Goal: Information Seeking & Learning: Compare options

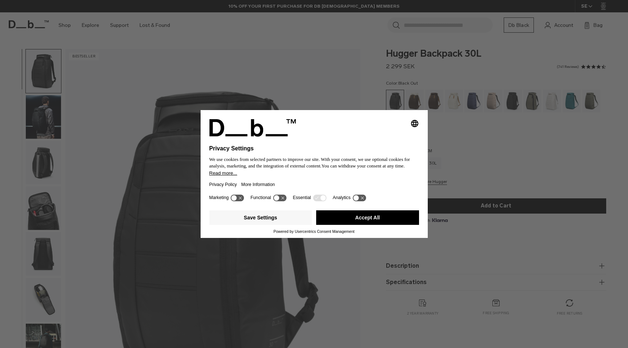
click at [380, 220] on button "Accept All" at bounding box center [367, 217] width 103 height 15
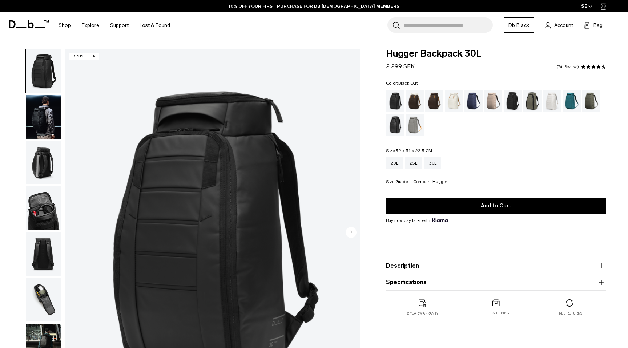
click at [52, 125] on img "button" at bounding box center [43, 117] width 35 height 44
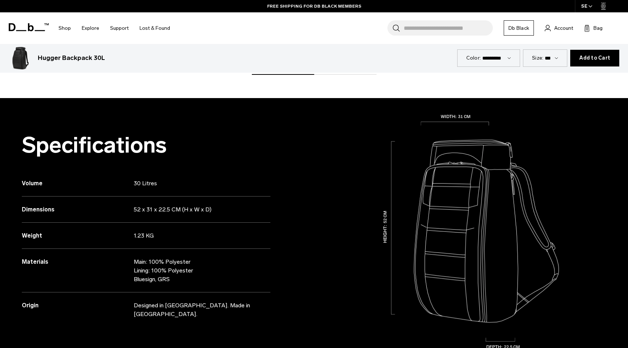
scroll to position [710, 0]
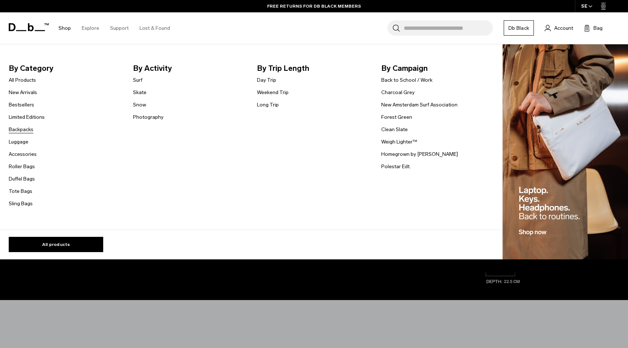
click at [27, 127] on link "Backpacks" at bounding box center [21, 130] width 25 height 8
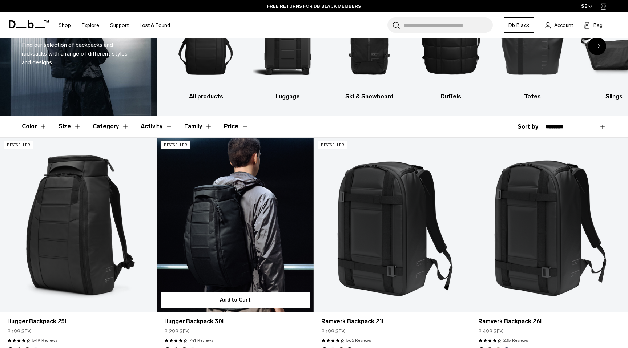
scroll to position [65, 0]
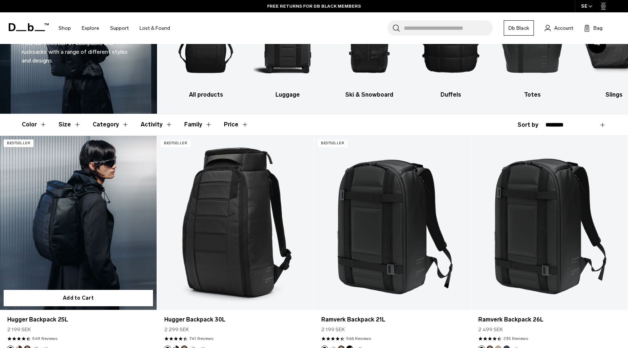
click at [133, 234] on link "Hugger Backpack 25L" at bounding box center [78, 223] width 157 height 174
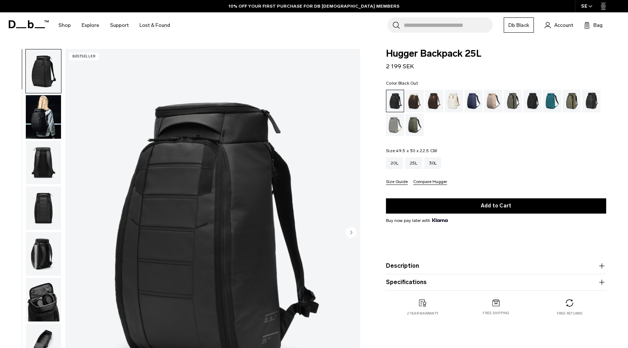
click at [52, 129] on img "button" at bounding box center [43, 117] width 35 height 44
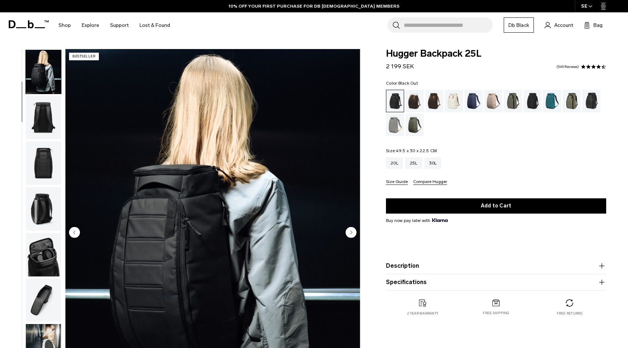
scroll to position [46, 0]
click at [50, 133] on img "button" at bounding box center [43, 117] width 35 height 44
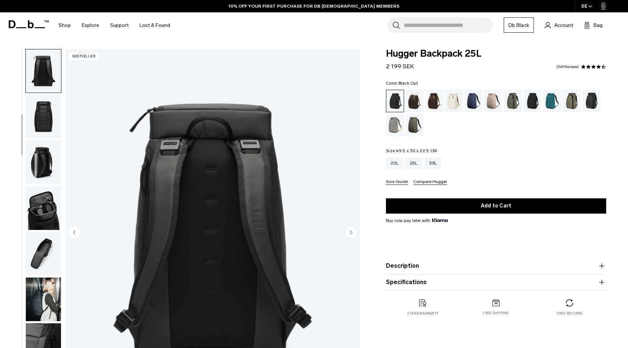
click at [50, 133] on img "button" at bounding box center [43, 117] width 35 height 44
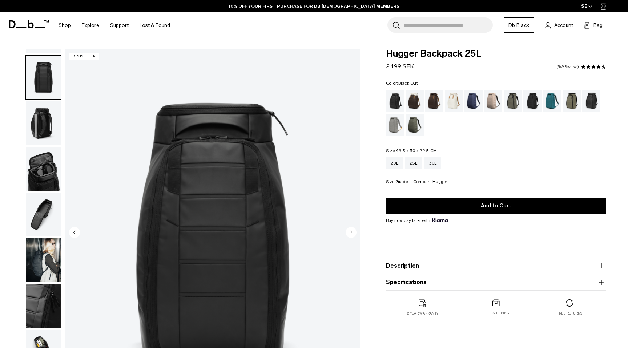
scroll to position [133, 0]
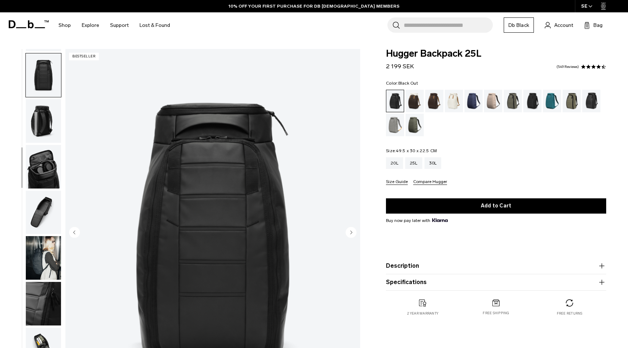
click at [50, 133] on img "button" at bounding box center [43, 121] width 35 height 44
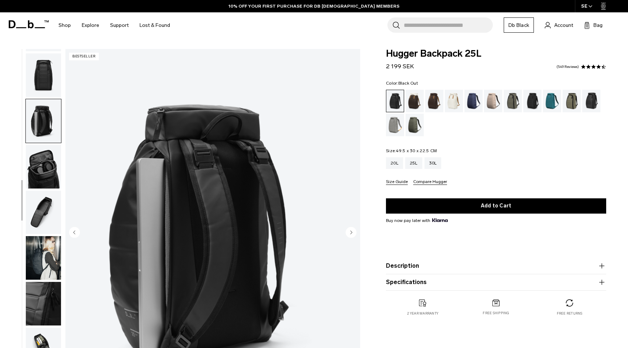
click at [49, 151] on img "button" at bounding box center [43, 167] width 35 height 44
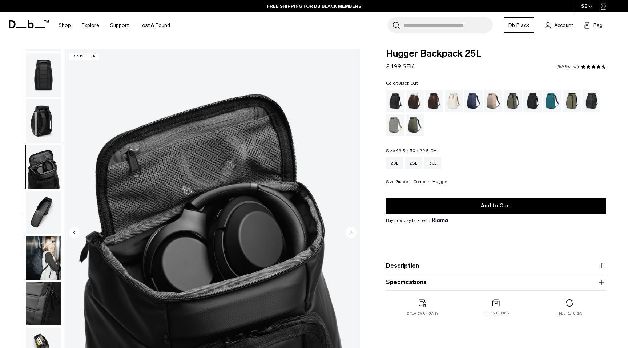
click at [49, 115] on img "button" at bounding box center [43, 121] width 35 height 44
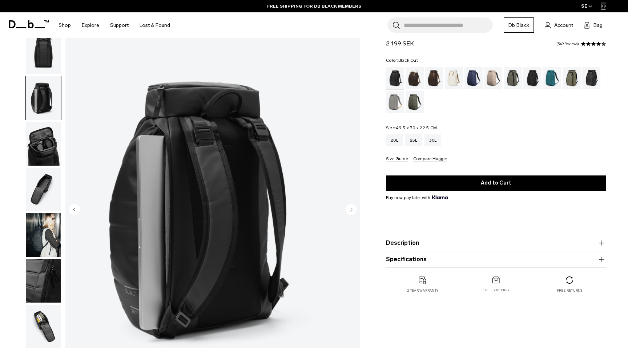
scroll to position [34, 0]
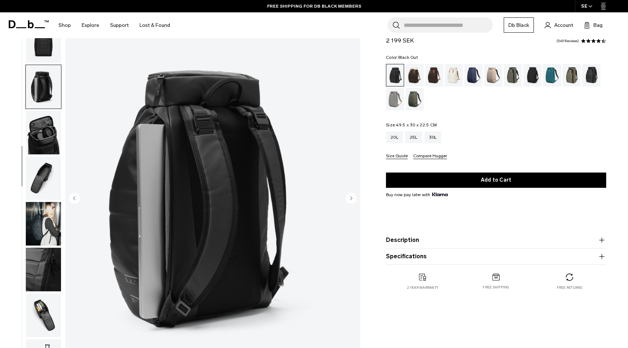
click at [45, 137] on img "button" at bounding box center [43, 133] width 35 height 44
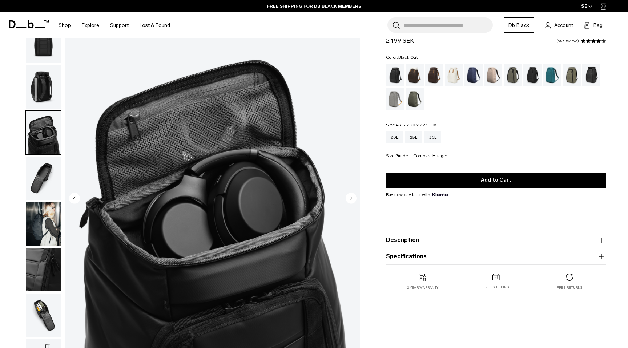
click at [46, 167] on img "button" at bounding box center [43, 179] width 35 height 44
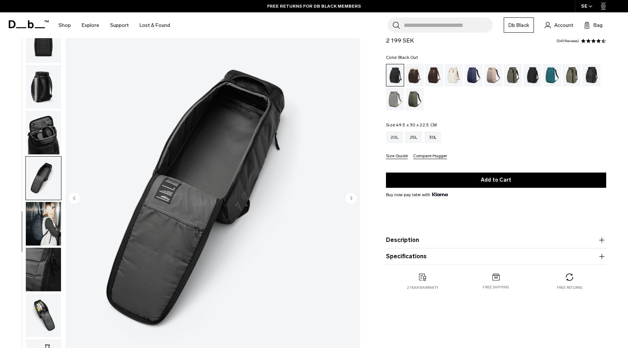
click at [51, 220] on img "button" at bounding box center [43, 224] width 35 height 44
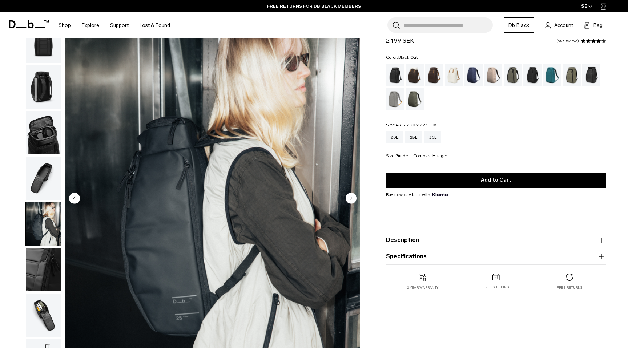
click at [56, 258] on img "button" at bounding box center [43, 270] width 35 height 44
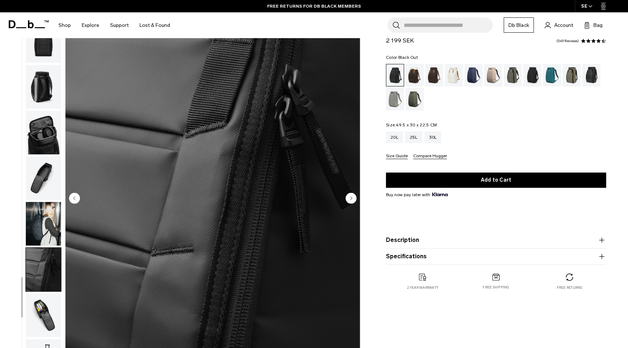
click at [42, 136] on img "button" at bounding box center [43, 133] width 35 height 44
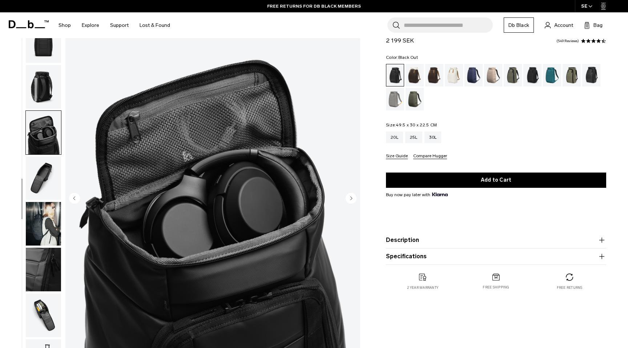
click at [50, 180] on img "button" at bounding box center [43, 179] width 35 height 44
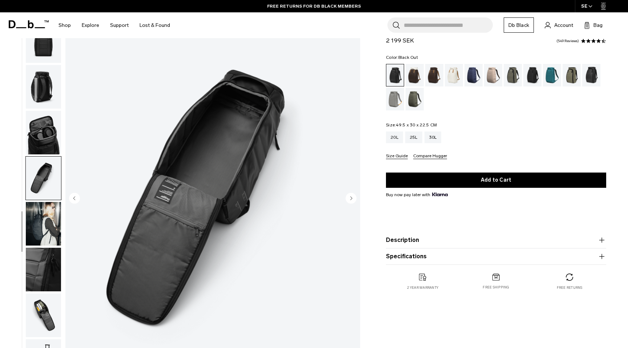
click at [50, 130] on img "button" at bounding box center [43, 133] width 35 height 44
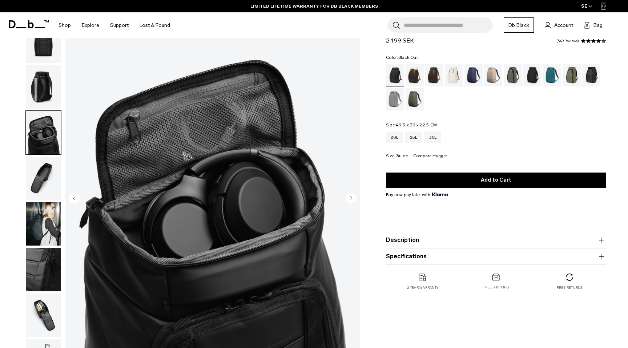
click at [50, 211] on img "button" at bounding box center [43, 224] width 35 height 44
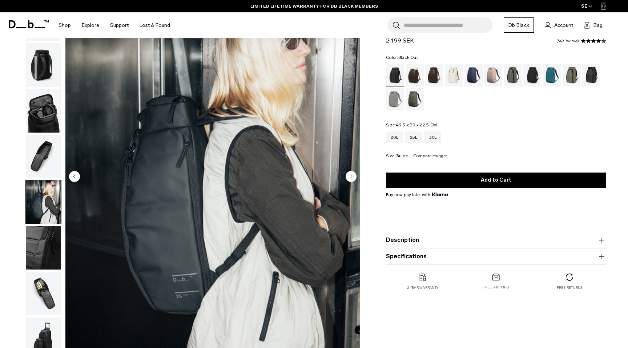
scroll to position [58, 0]
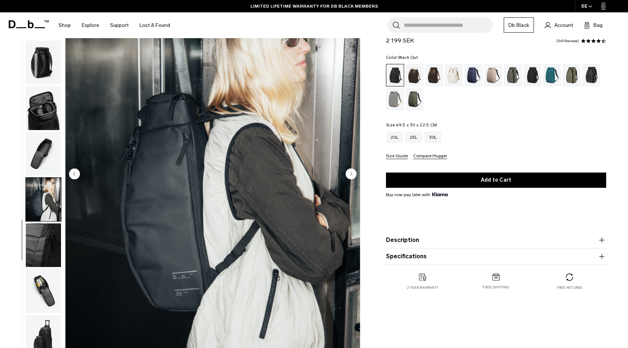
click at [438, 240] on button "Description" at bounding box center [496, 240] width 220 height 9
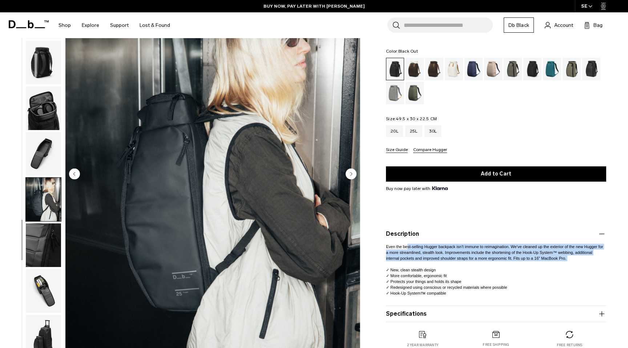
drag, startPoint x: 410, startPoint y: 246, endPoint x: 450, endPoint y: 268, distance: 45.1
click at [450, 268] on p "Even the best-selling Hugger backpack isn’t immune to reimagination. We’ve clea…" at bounding box center [496, 267] width 220 height 58
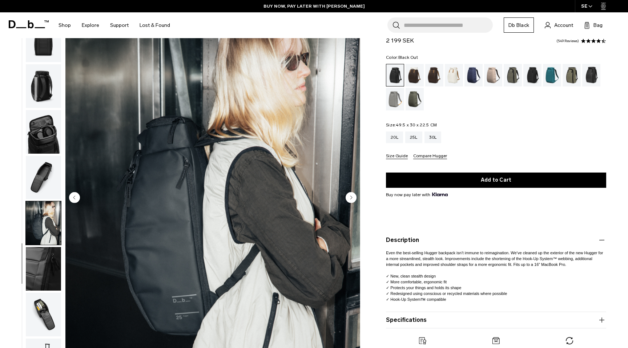
scroll to position [0, 0]
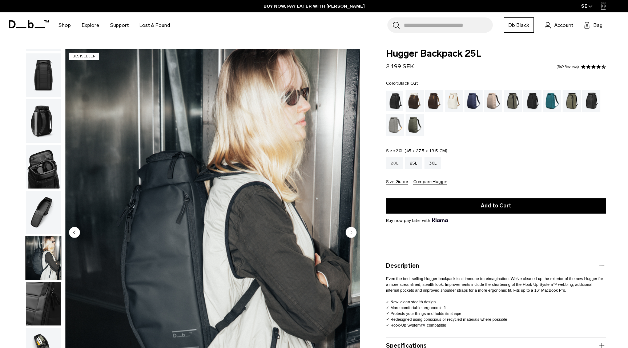
click at [397, 163] on div "20L" at bounding box center [394, 163] width 17 height 12
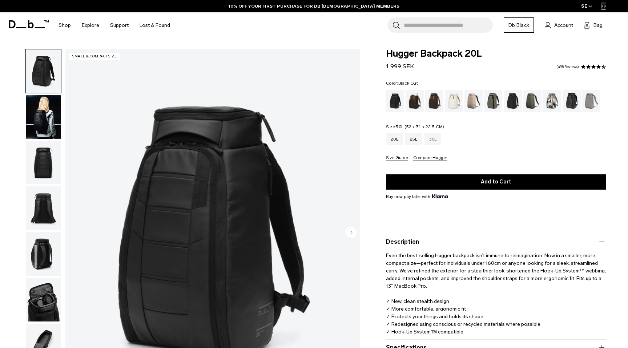
click at [431, 142] on div "30L" at bounding box center [432, 139] width 17 height 12
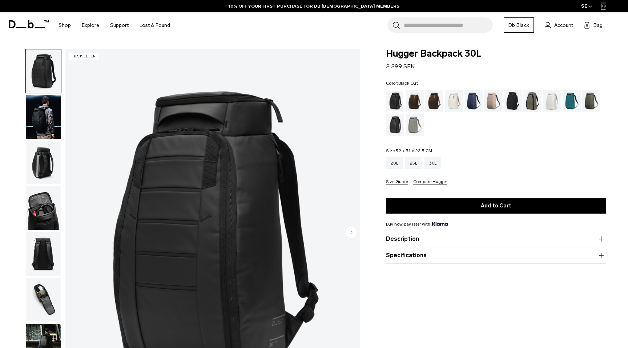
scroll to position [21, 0]
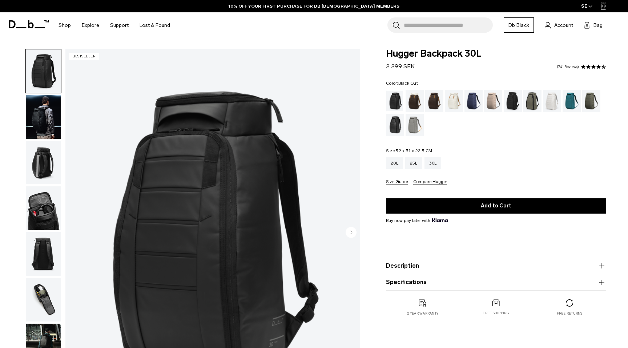
click at [448, 267] on button "Description" at bounding box center [496, 266] width 220 height 9
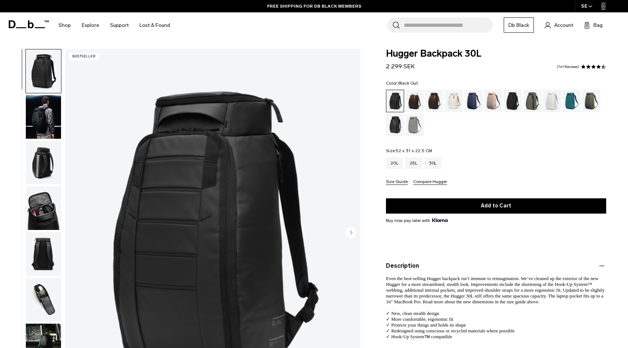
click at [400, 180] on button "Size Guide" at bounding box center [397, 181] width 22 height 5
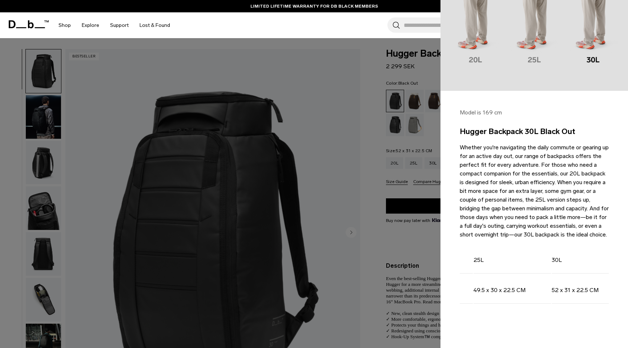
scroll to position [0, 138]
click at [424, 244] on div at bounding box center [314, 174] width 628 height 348
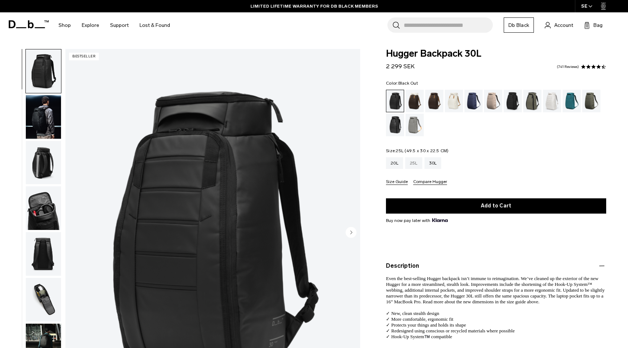
click at [417, 165] on div "25L" at bounding box center [413, 163] width 17 height 12
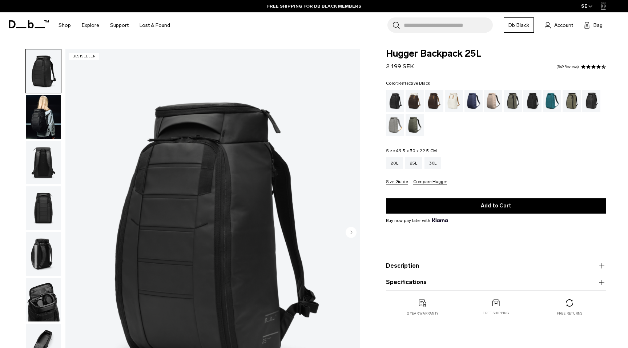
click at [591, 105] on div "Reflective Black" at bounding box center [591, 101] width 19 height 23
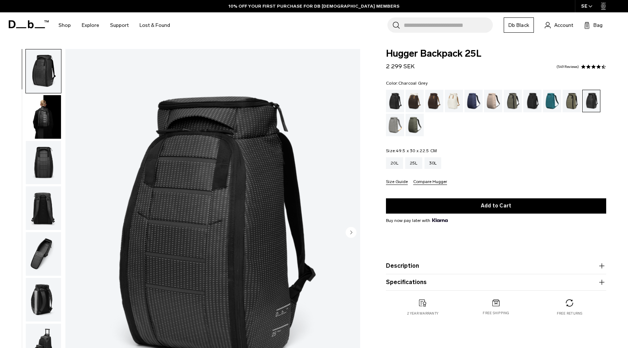
click at [533, 102] on div "Charcoal Grey" at bounding box center [532, 101] width 19 height 23
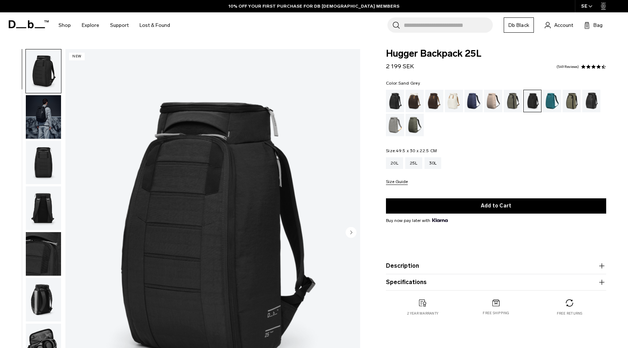
click at [399, 125] on div "Sand Grey" at bounding box center [395, 125] width 19 height 23
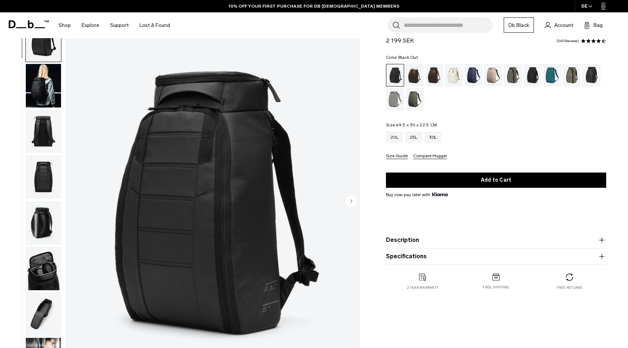
scroll to position [35, 0]
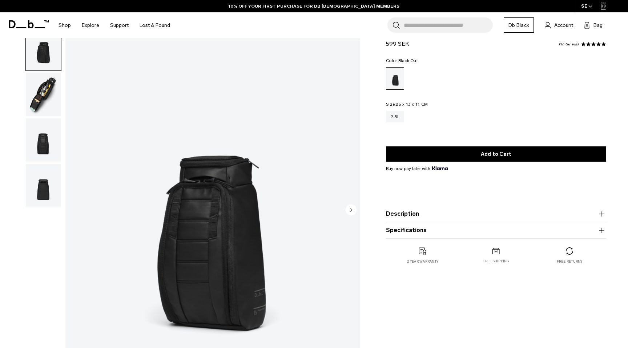
scroll to position [23, 0]
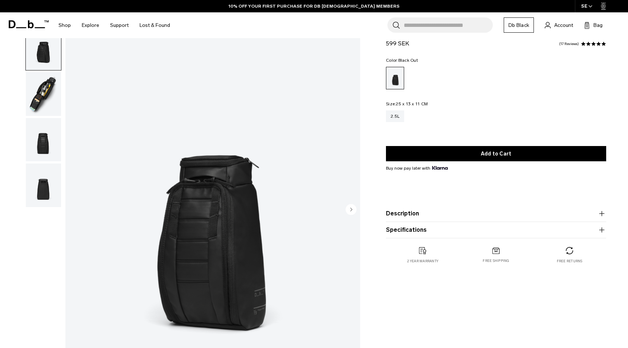
click at [46, 99] on img "button" at bounding box center [43, 94] width 35 height 44
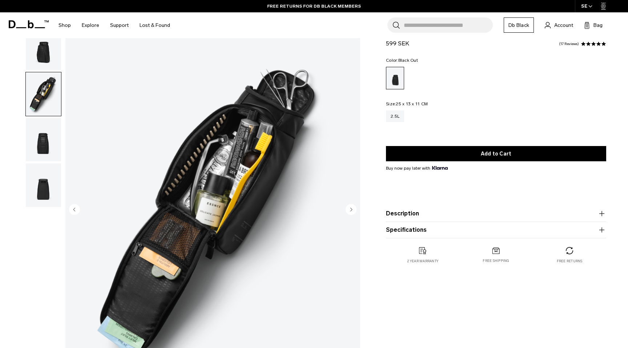
click at [50, 145] on img "button" at bounding box center [43, 140] width 35 height 44
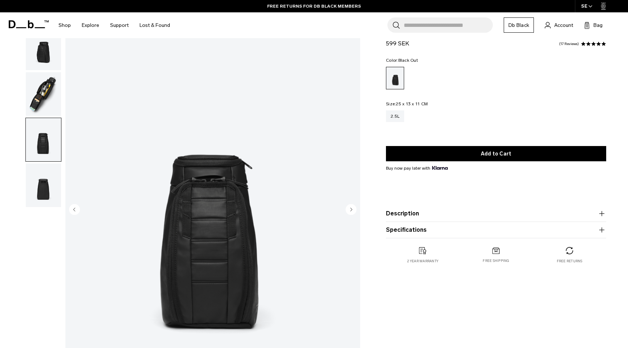
click at [51, 170] on img "button" at bounding box center [43, 185] width 35 height 44
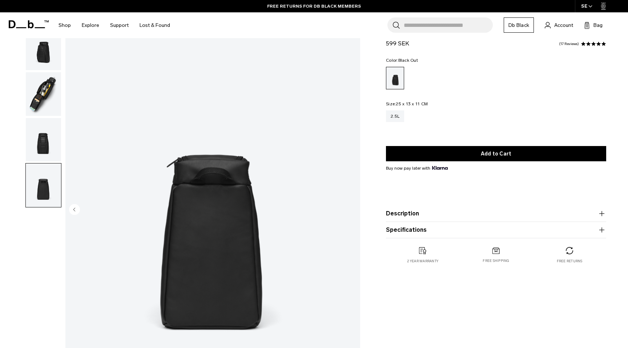
click at [48, 149] on img "button" at bounding box center [43, 140] width 35 height 44
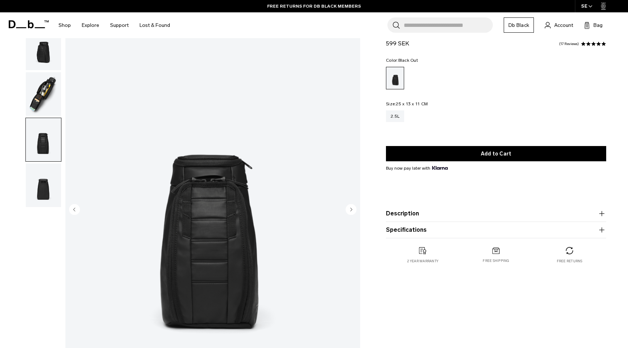
click at [41, 114] on img "button" at bounding box center [43, 94] width 35 height 44
